Goal: Transaction & Acquisition: Download file/media

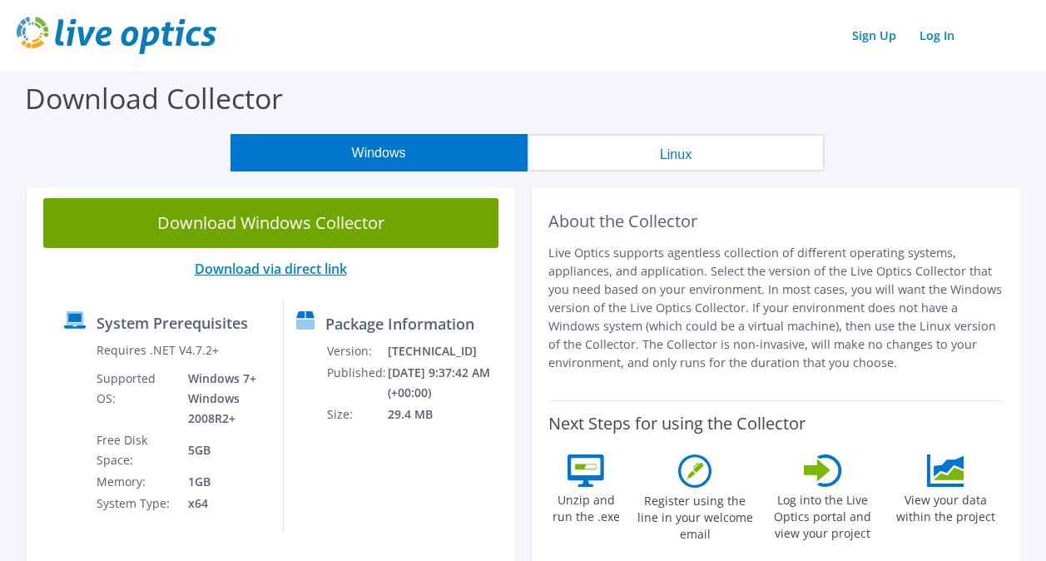
click at [297, 268] on link "Download via direct link" at bounding box center [271, 269] width 152 height 18
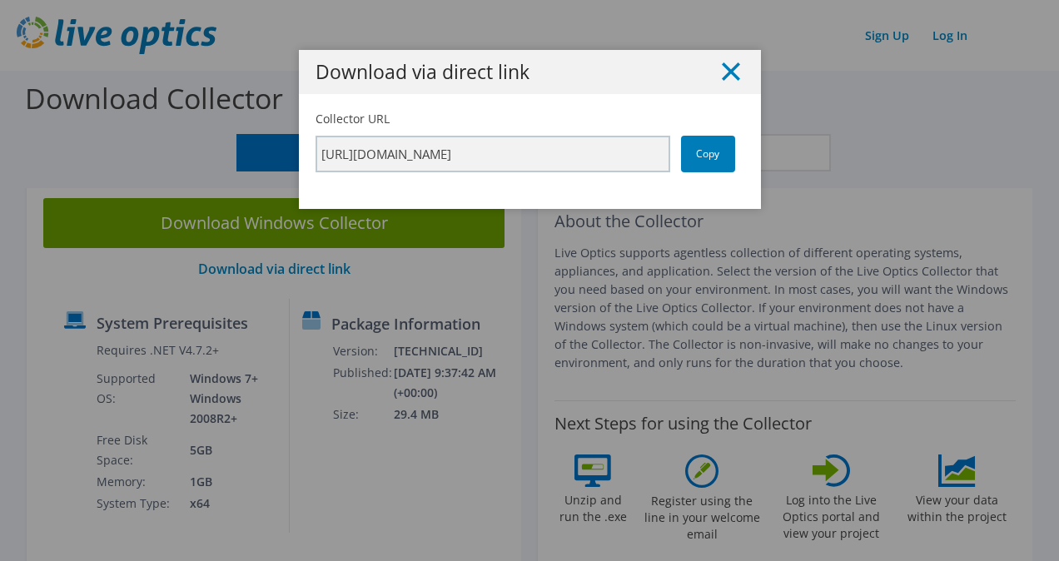
click at [727, 63] on icon at bounding box center [731, 71] width 18 height 18
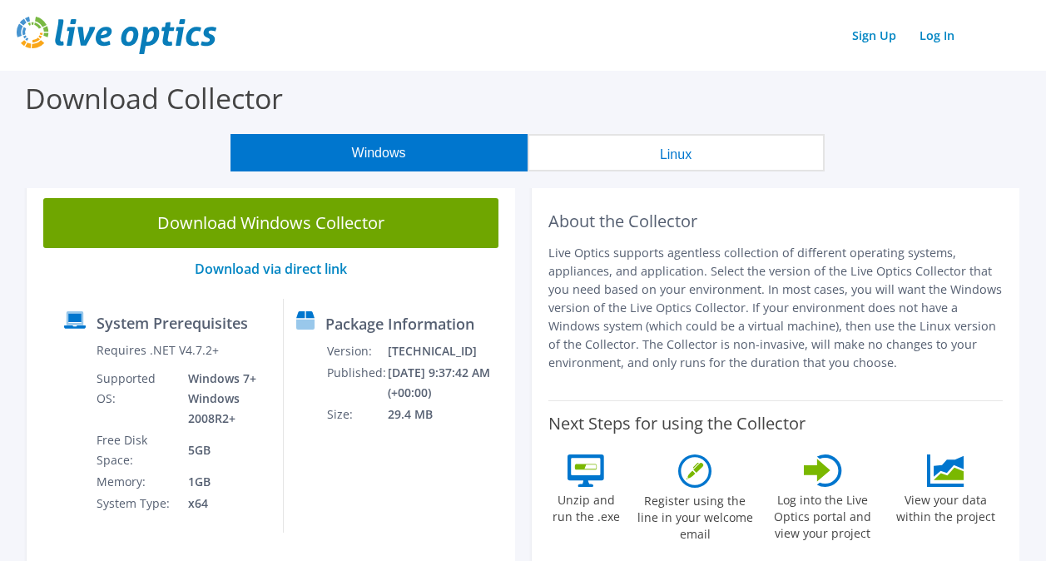
click at [297, 226] on link "Download Windows Collector" at bounding box center [270, 223] width 455 height 50
